Goal: Transaction & Acquisition: Obtain resource

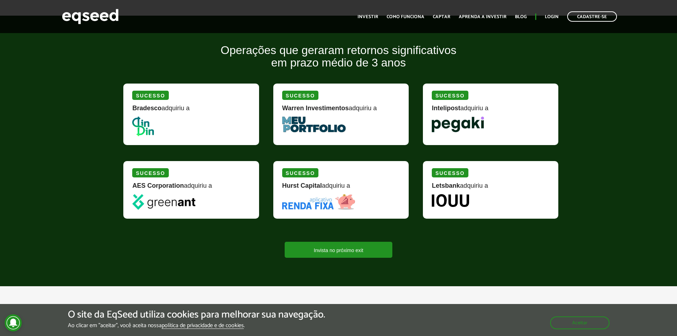
scroll to position [817, 0]
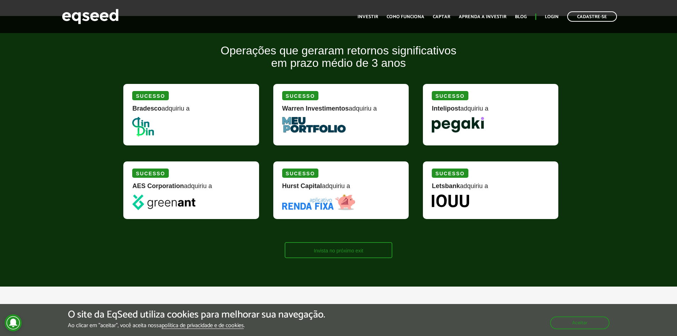
click at [360, 250] on link "Invista no próximo exit" at bounding box center [339, 250] width 108 height 16
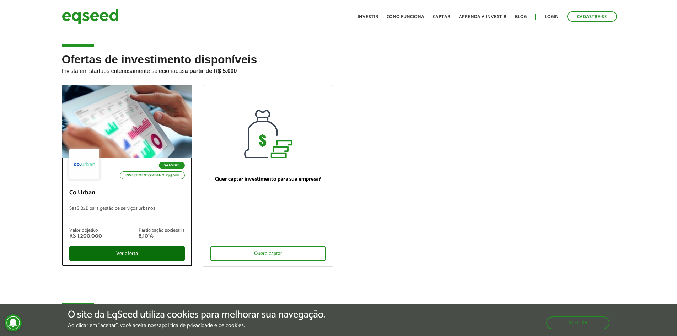
click at [152, 253] on div "Ver oferta" at bounding box center [126, 253] width 115 height 15
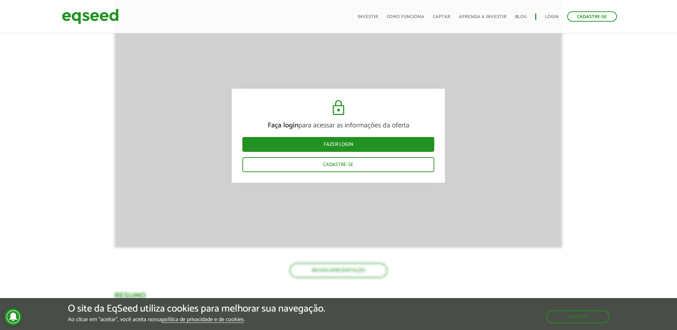
scroll to position [807, 0]
